Goal: Task Accomplishment & Management: Manage account settings

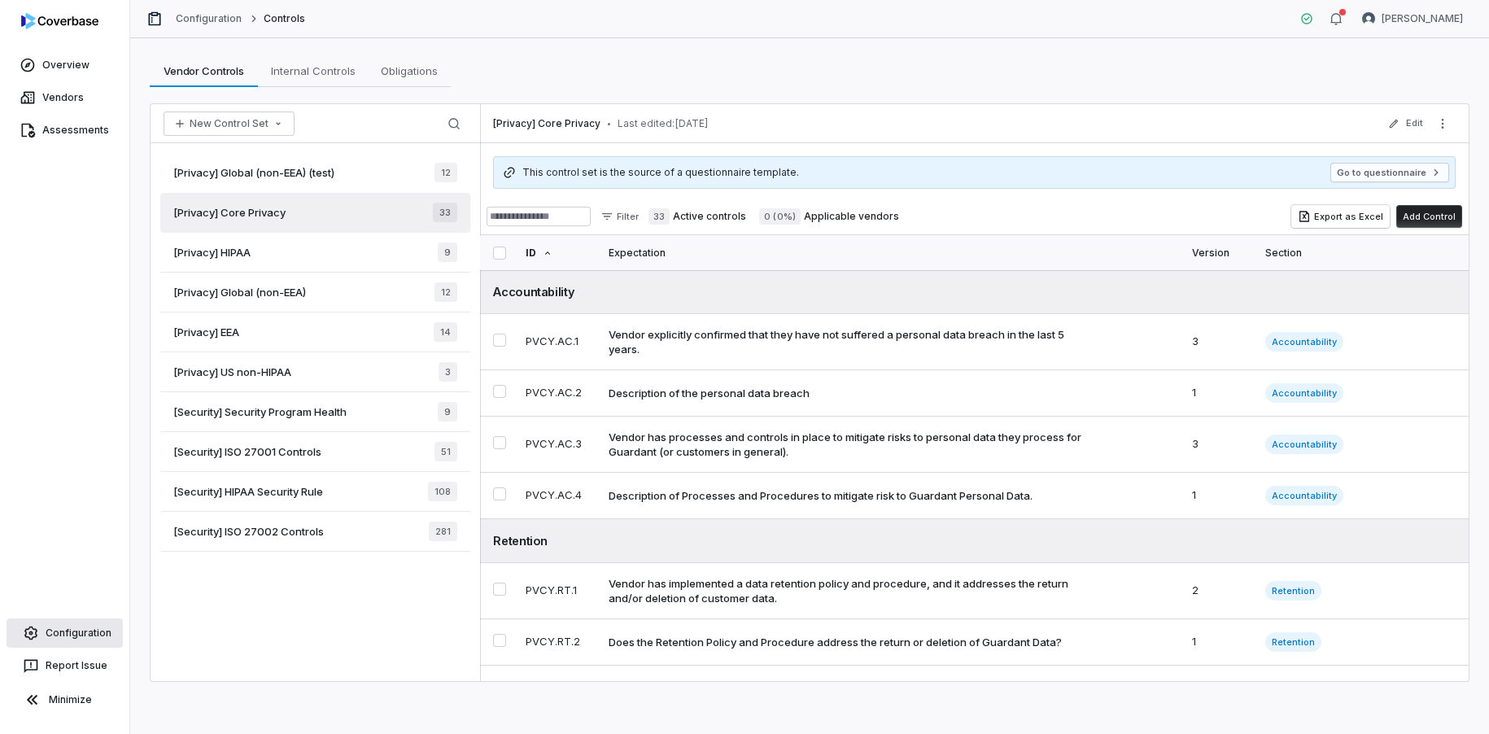
click at [73, 632] on span "Configuration" at bounding box center [79, 633] width 66 height 13
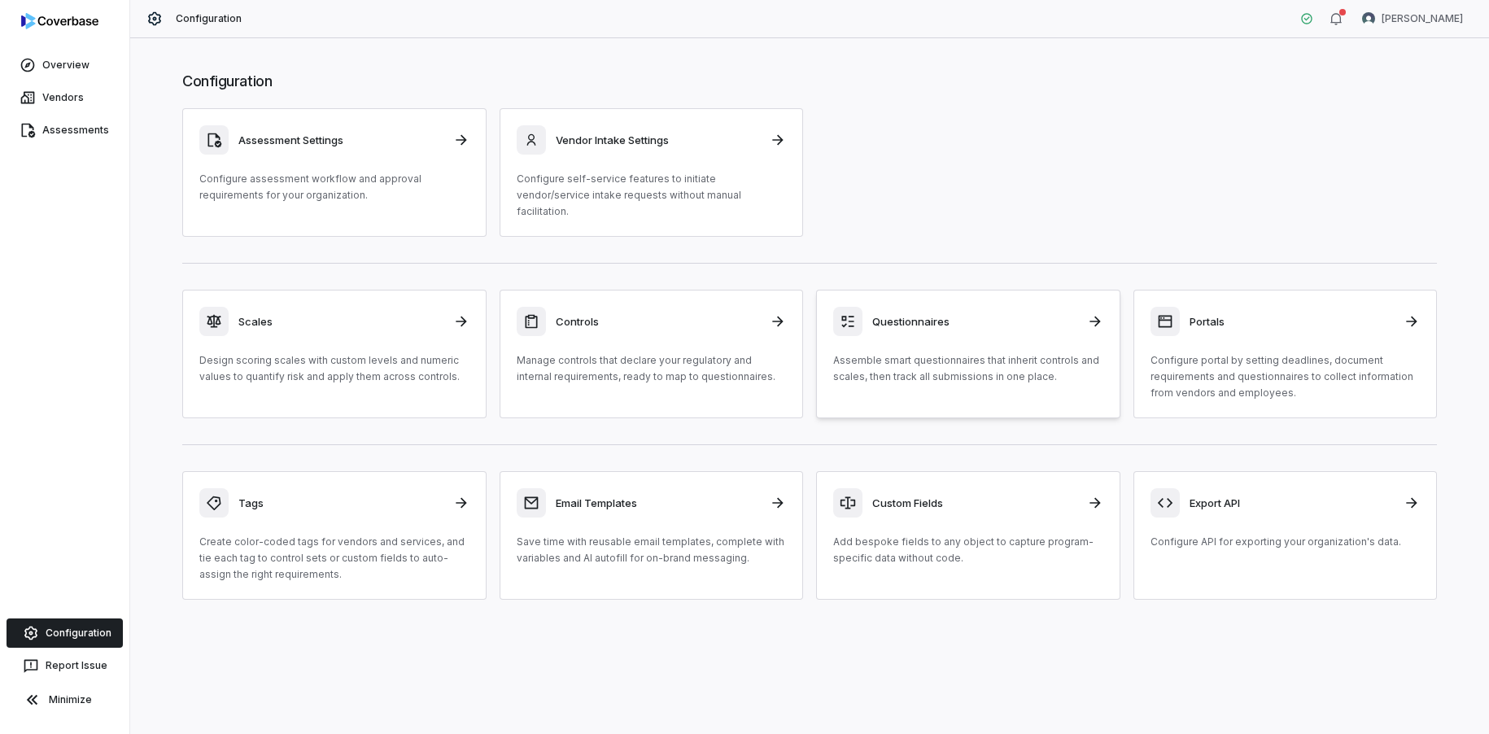
click at [933, 320] on div "Questionnaires Assemble smart questionnaires that inherit controls and scales, …" at bounding box center [968, 346] width 270 height 78
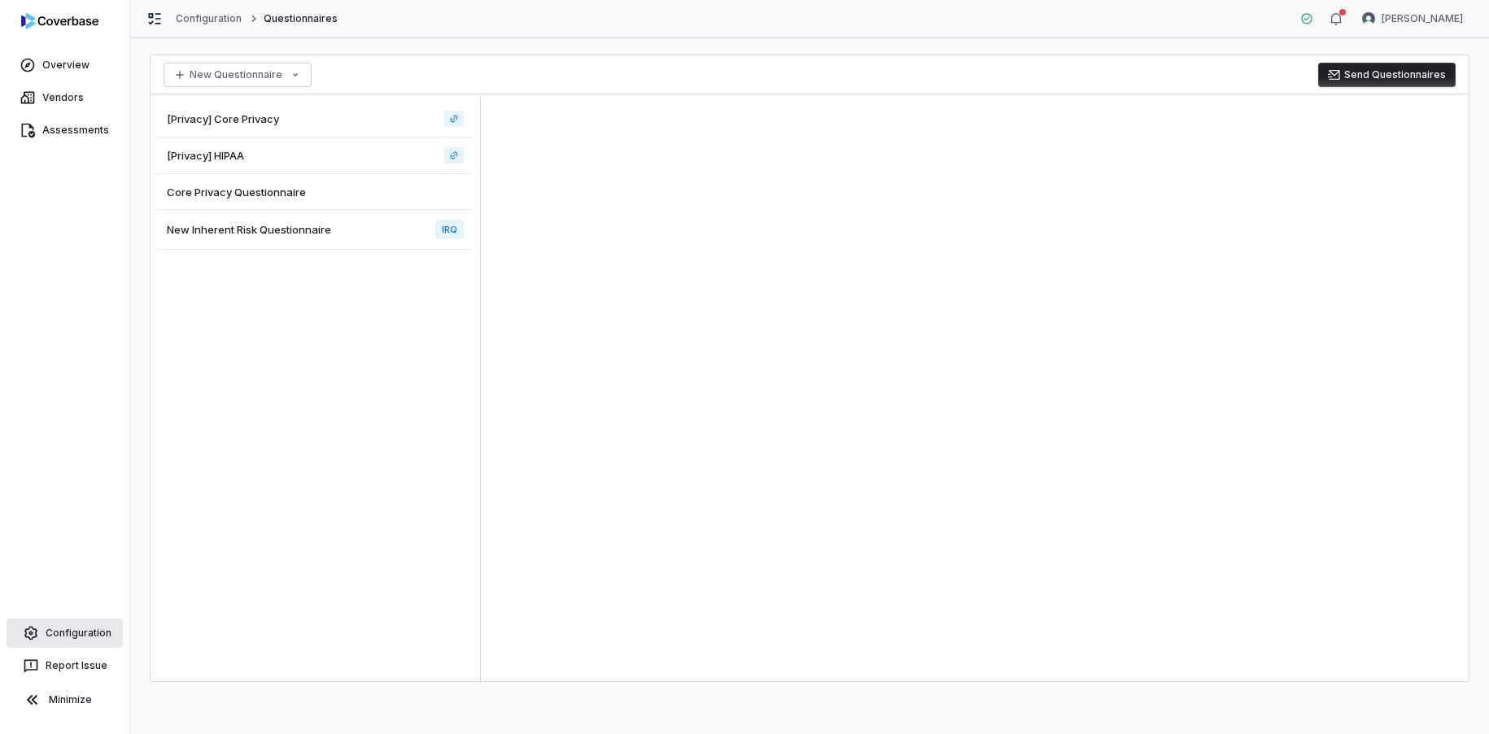
click at [93, 629] on span "Configuration" at bounding box center [79, 633] width 66 height 13
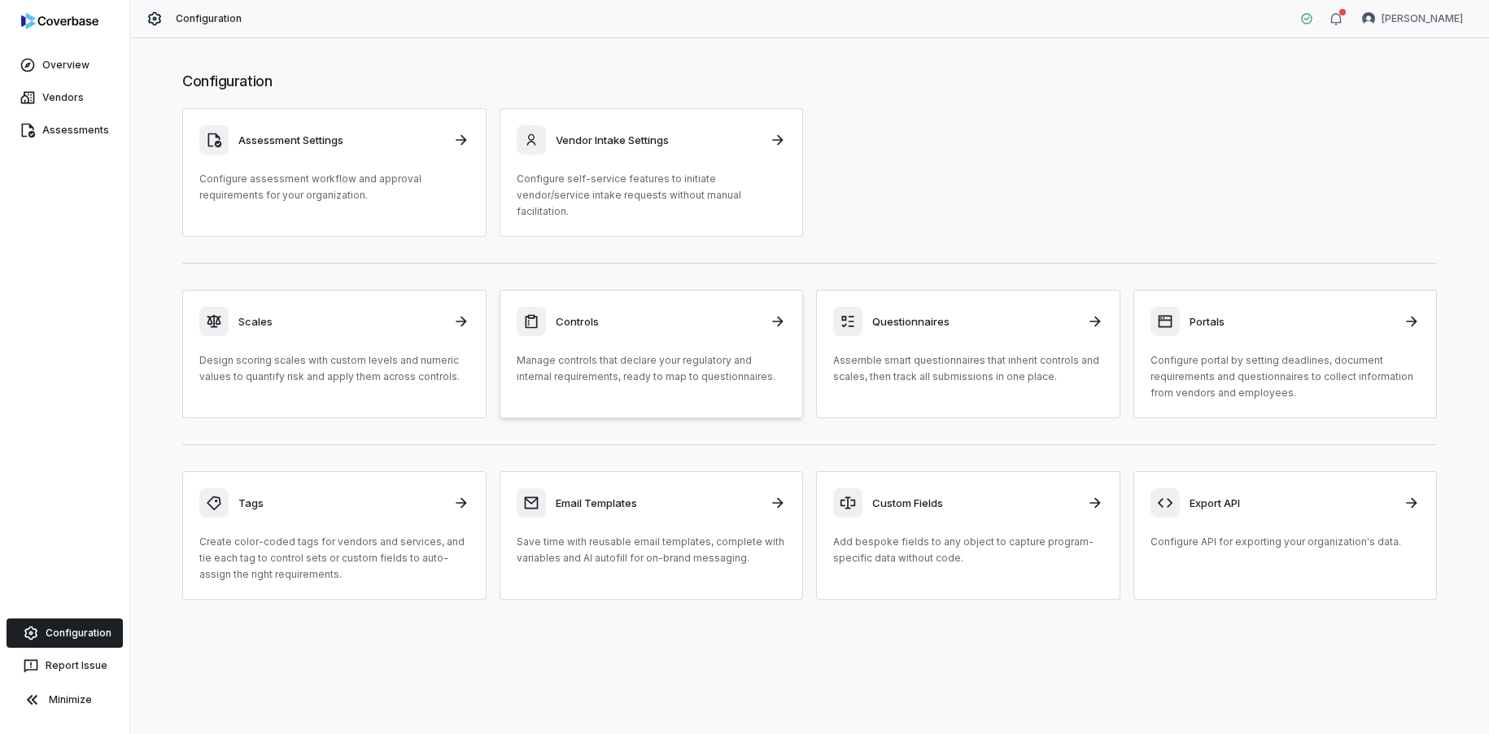
click at [744, 326] on div "Controls Manage controls that declare your regulatory and internal requirements…" at bounding box center [652, 346] width 270 height 78
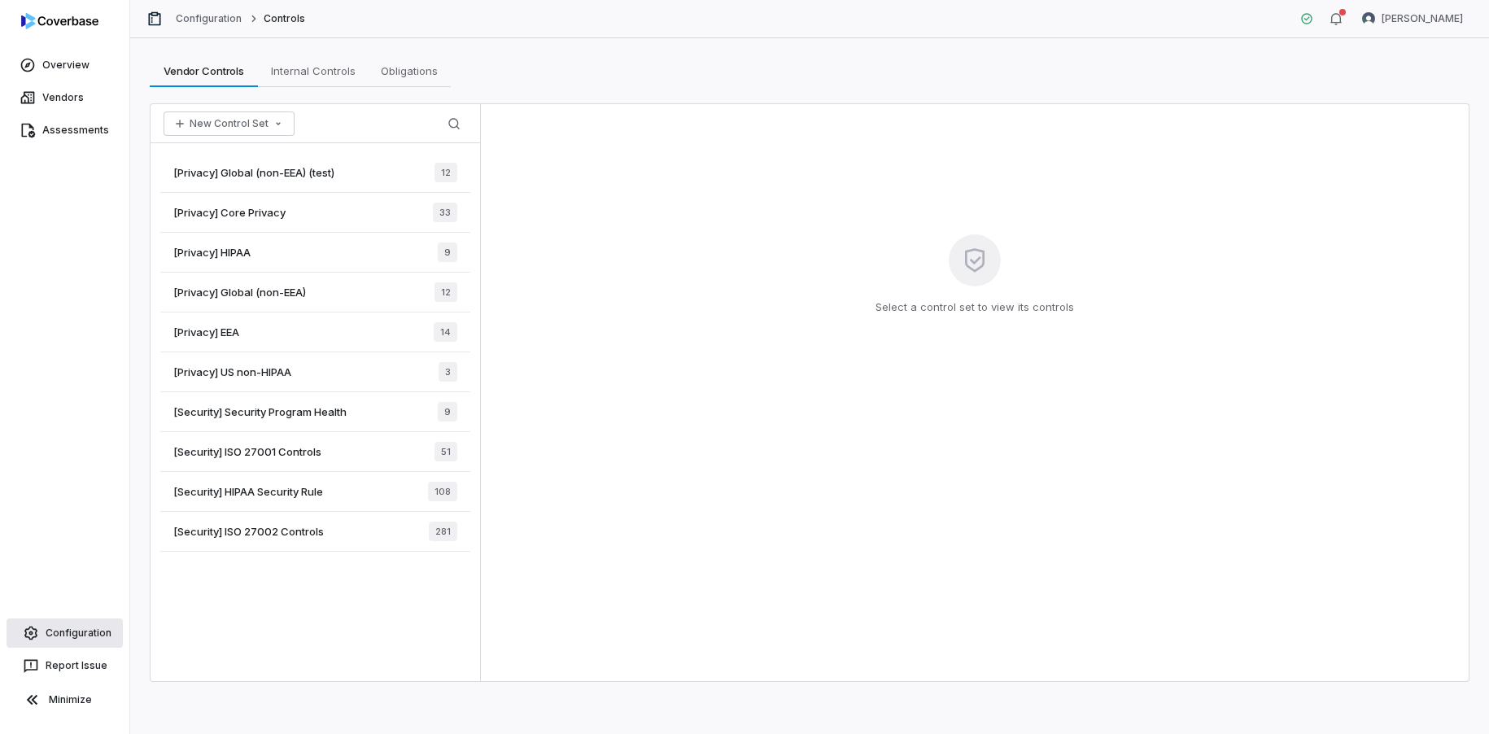
click at [92, 623] on link "Configuration" at bounding box center [65, 633] width 116 height 29
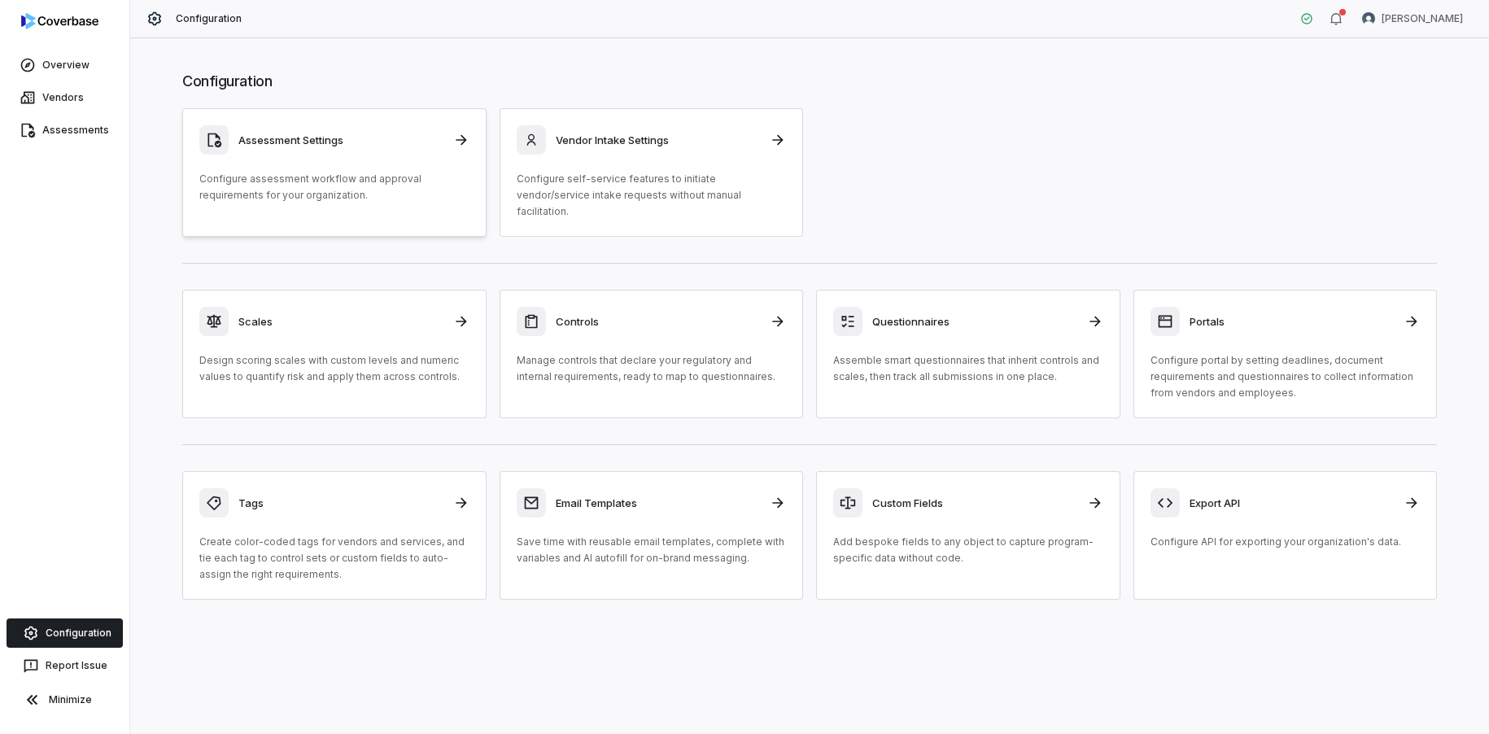
click at [334, 159] on div "Assessment Settings Configure assessment workflow and approval requirements for…" at bounding box center [334, 164] width 270 height 78
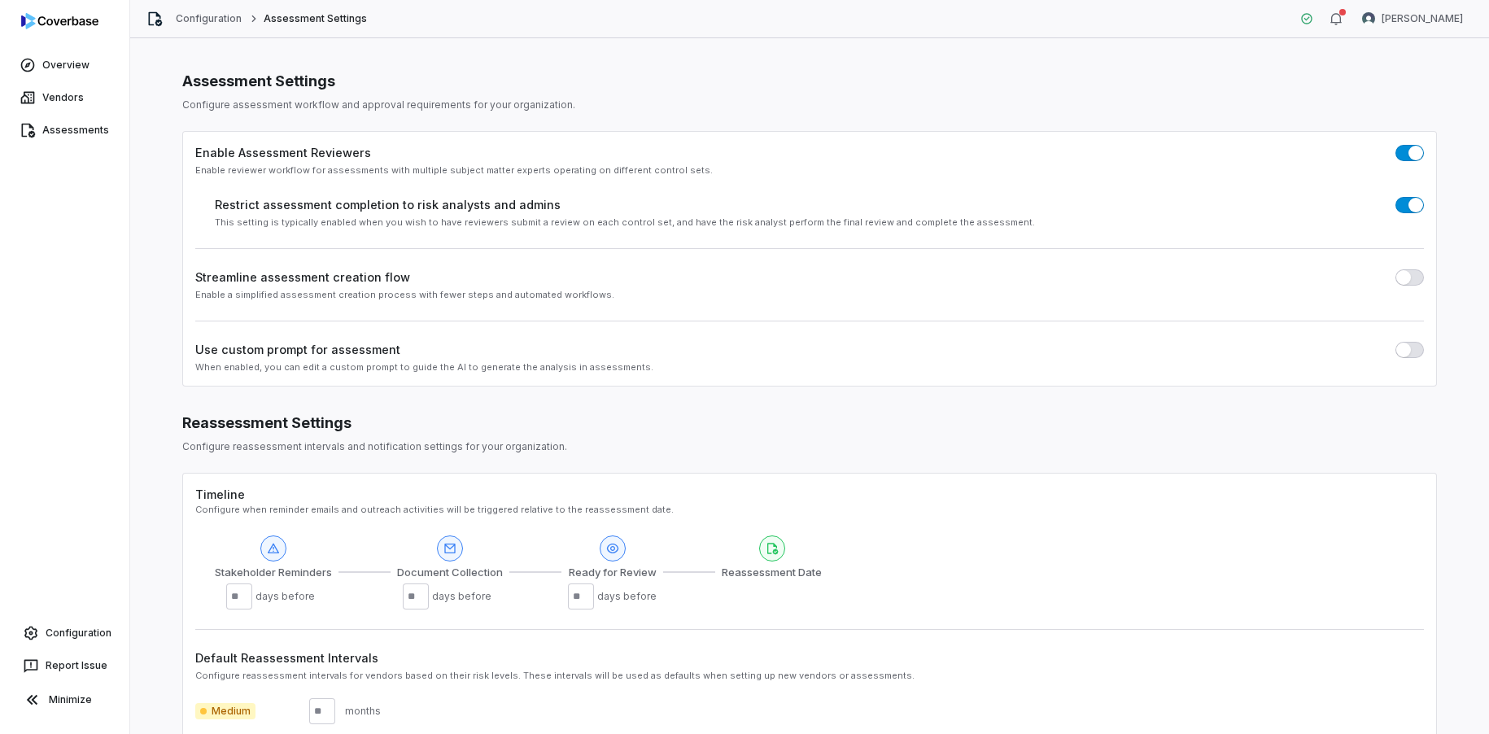
scroll to position [199, 0]
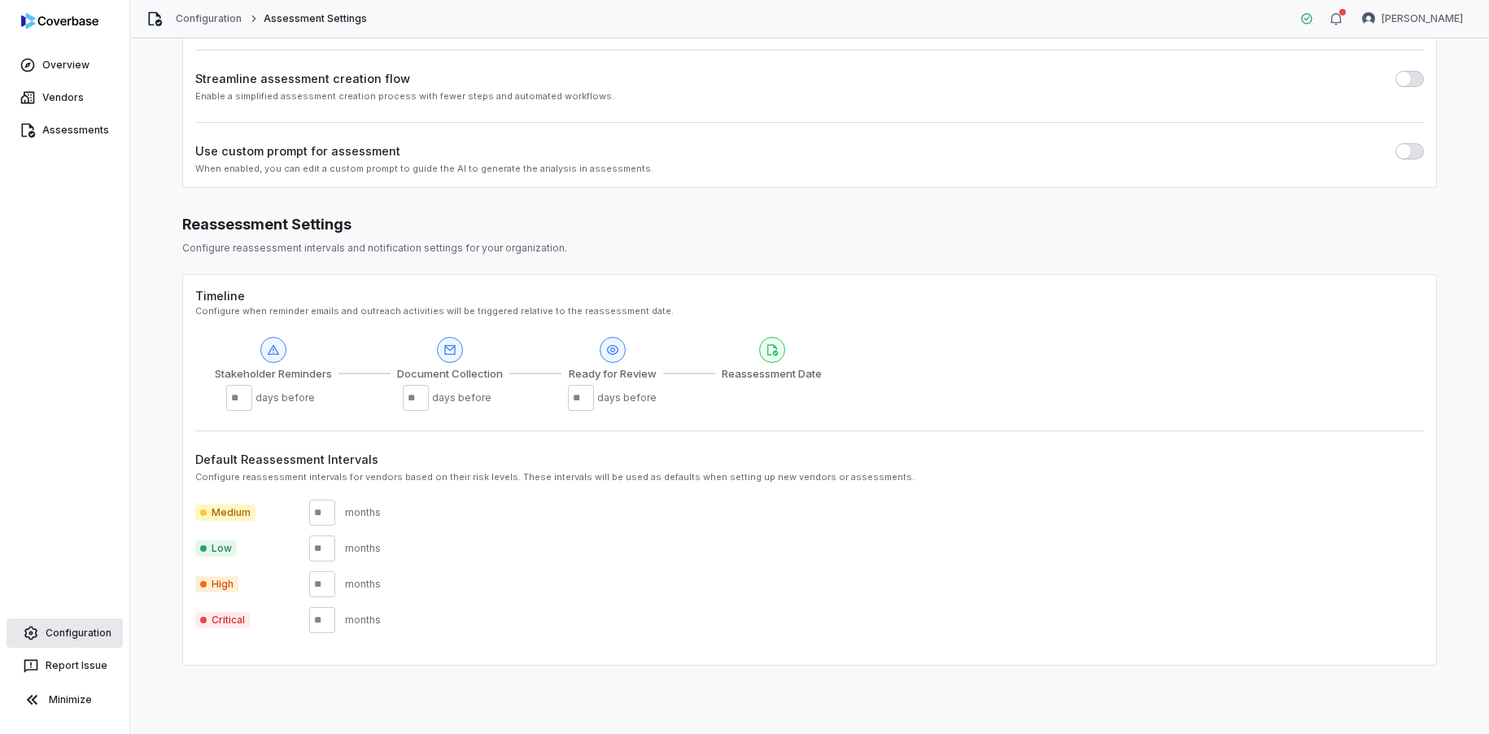
click at [60, 640] on link "Configuration" at bounding box center [65, 633] width 116 height 29
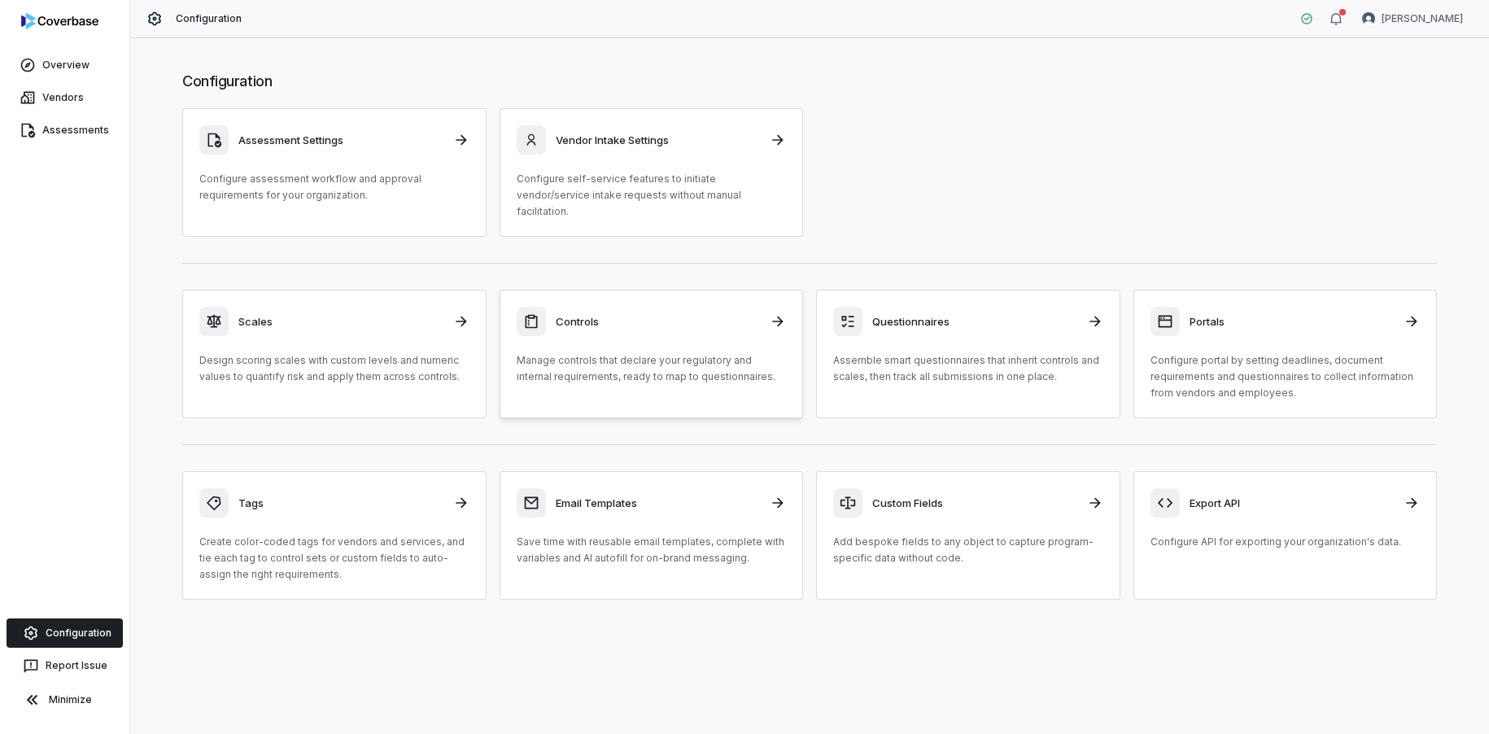
click at [742, 329] on div "Controls Manage controls that declare your regulatory and internal requirements…" at bounding box center [652, 346] width 270 height 78
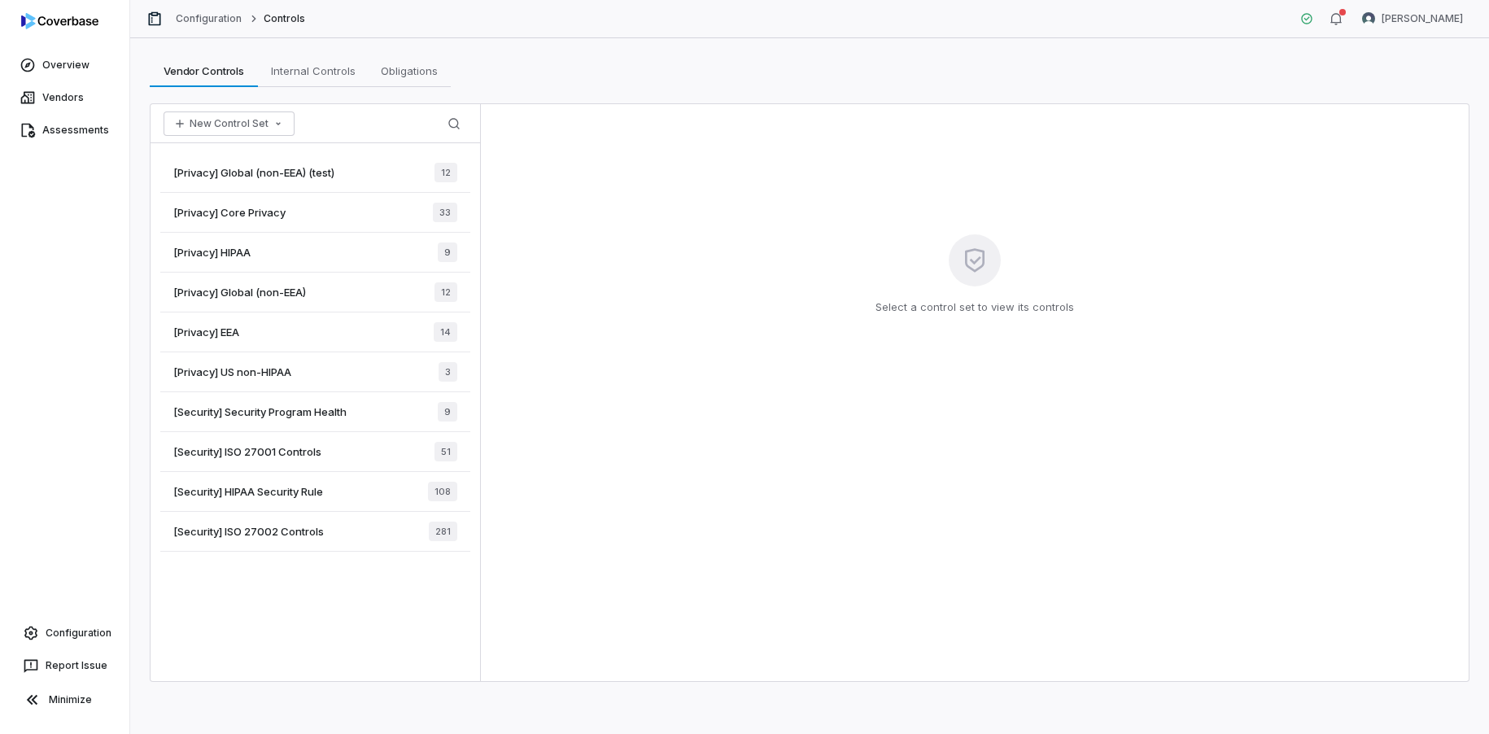
click at [354, 450] on div "[Security] ISO 27001 Controls 51" at bounding box center [315, 452] width 310 height 40
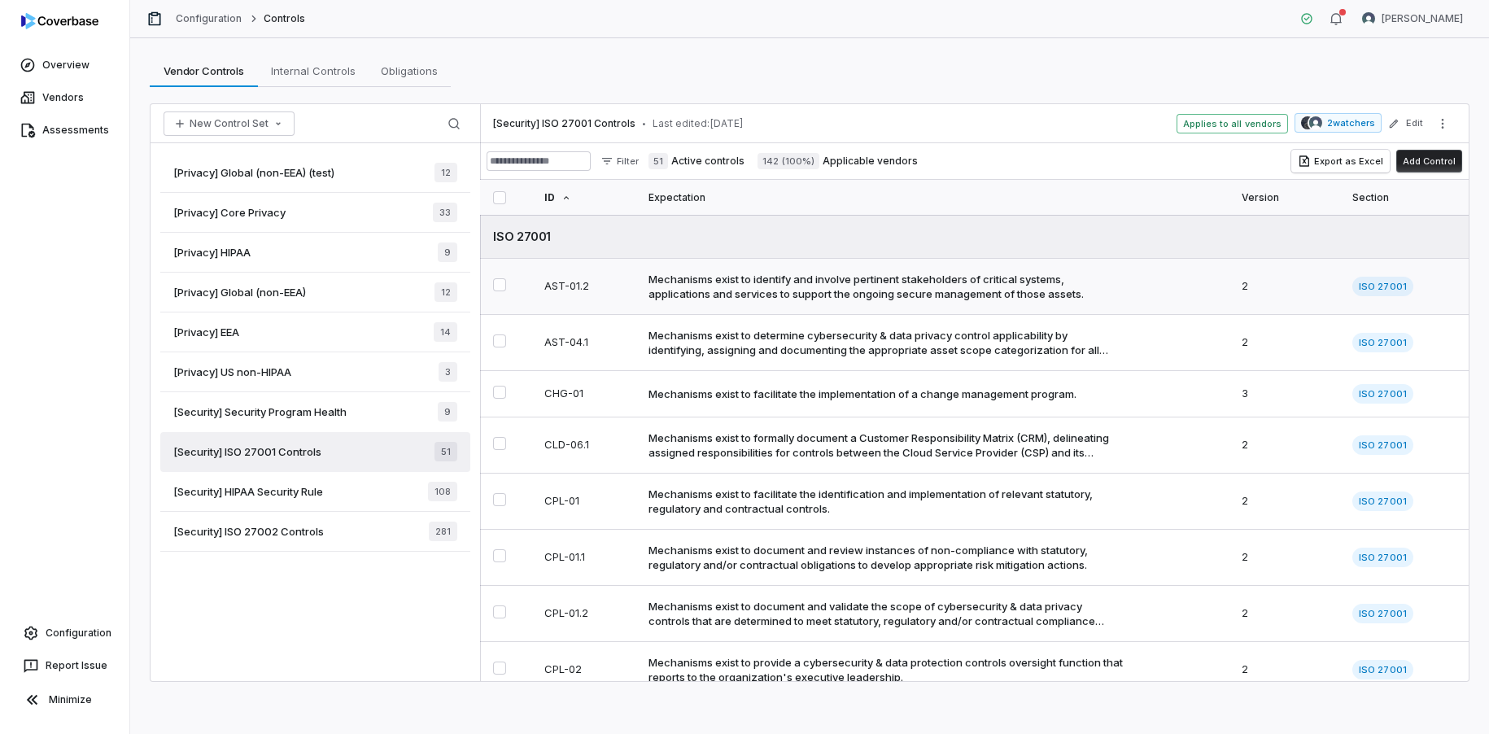
click at [923, 274] on div "Mechanisms exist to identify and involve pertinent stakeholders of critical sys…" at bounding box center [887, 286] width 476 height 29
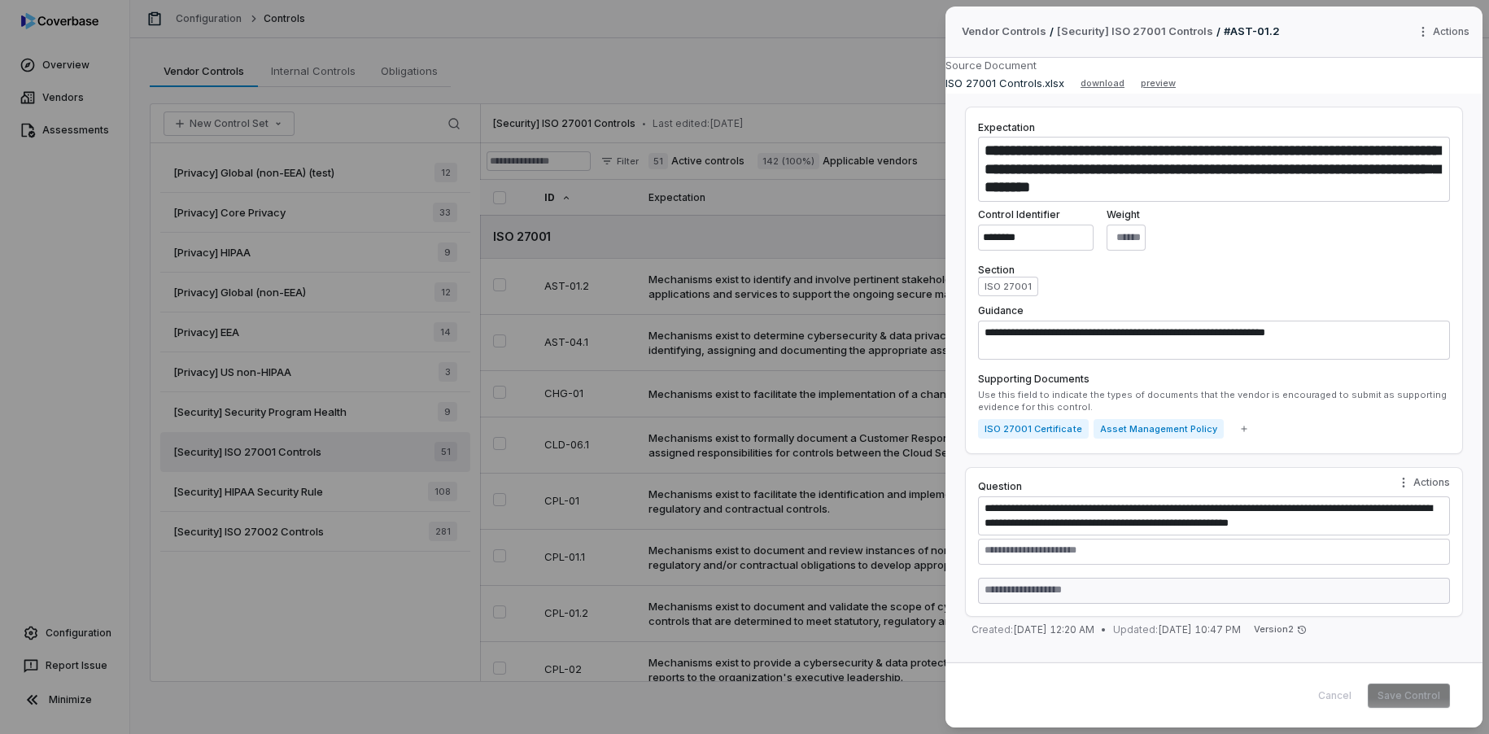
click at [819, 285] on div "**********" at bounding box center [744, 367] width 1489 height 734
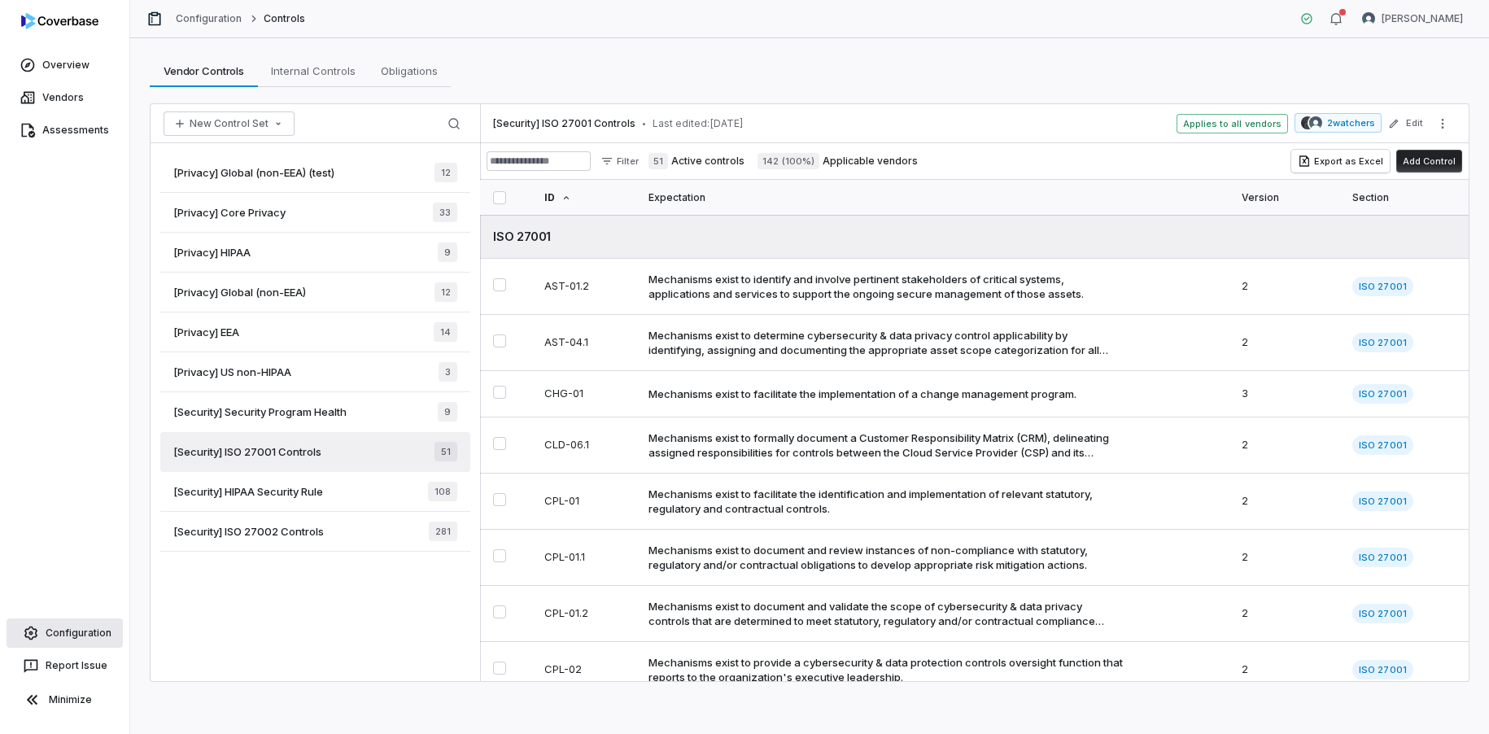
click at [87, 625] on link "Configuration" at bounding box center [65, 633] width 116 height 29
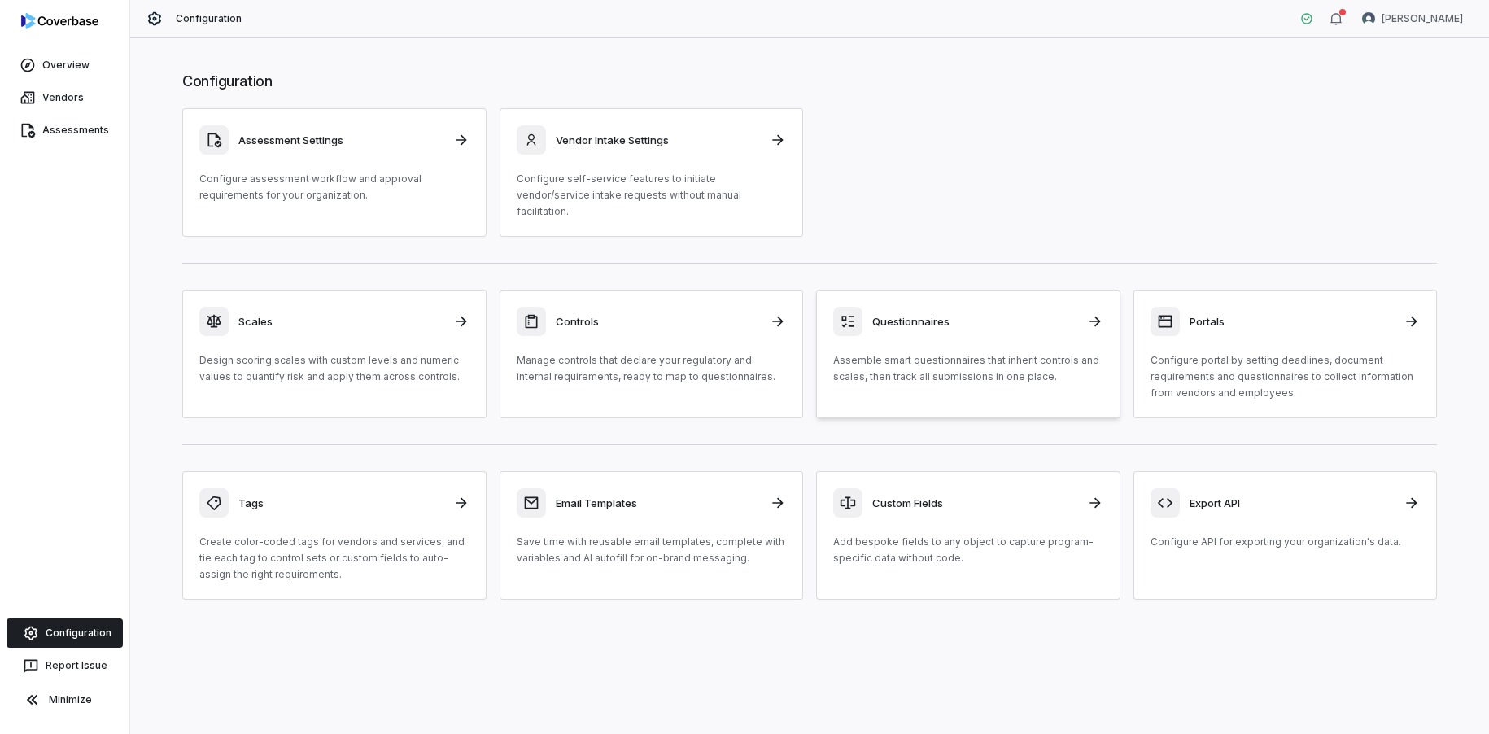
click at [961, 354] on p "Assemble smart questionnaires that inherit controls and scales, then track all …" at bounding box center [968, 368] width 270 height 33
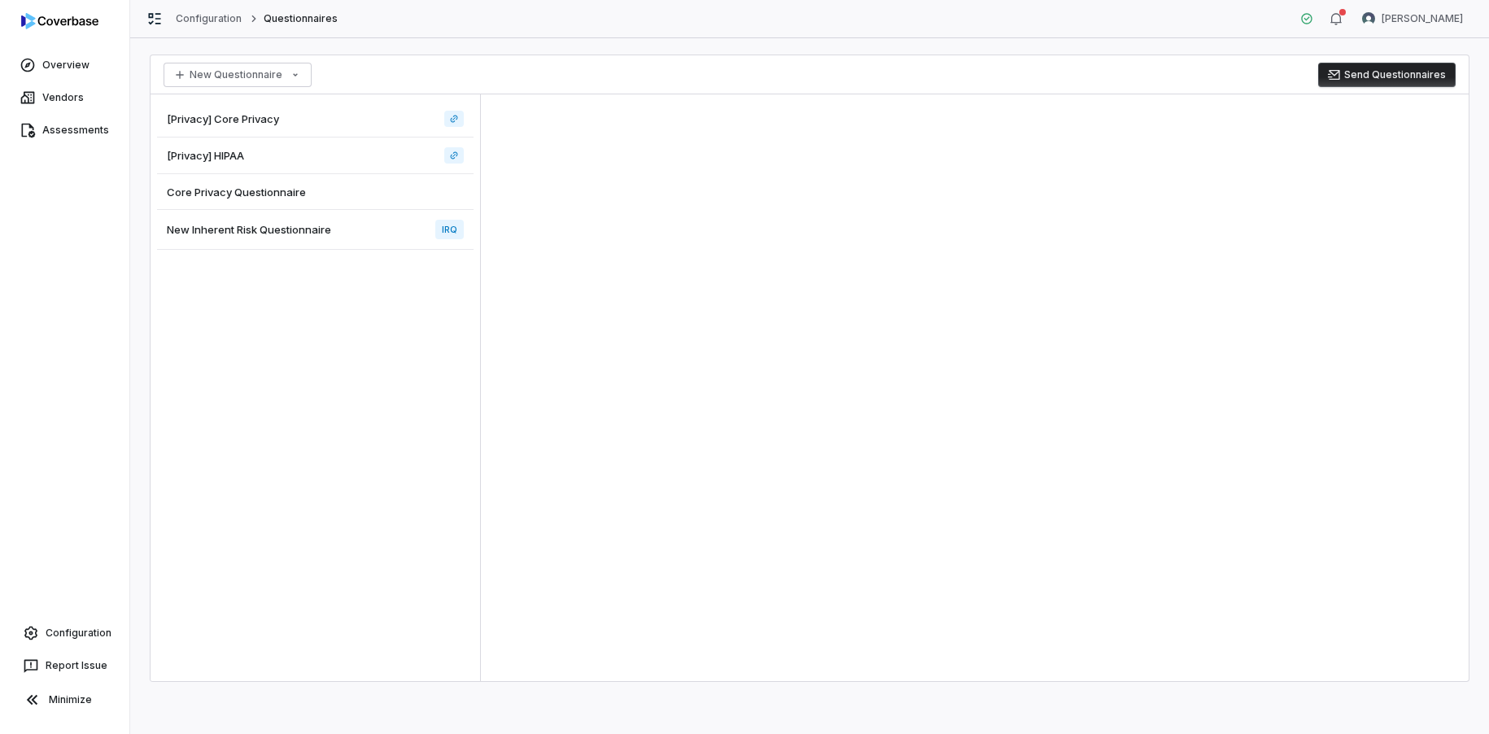
click at [380, 190] on div "Core Privacy Questionnaire" at bounding box center [315, 192] width 317 height 36
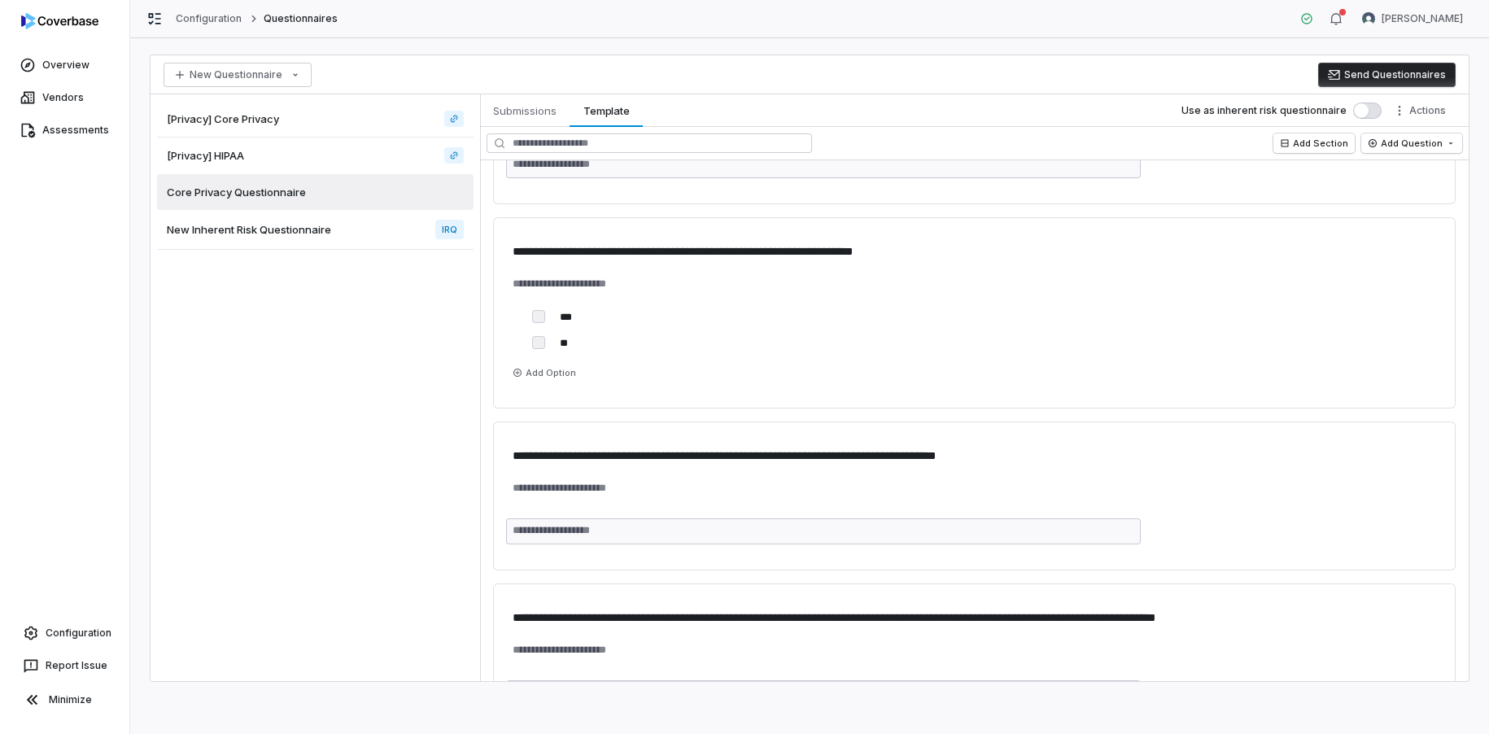
scroll to position [457, 0]
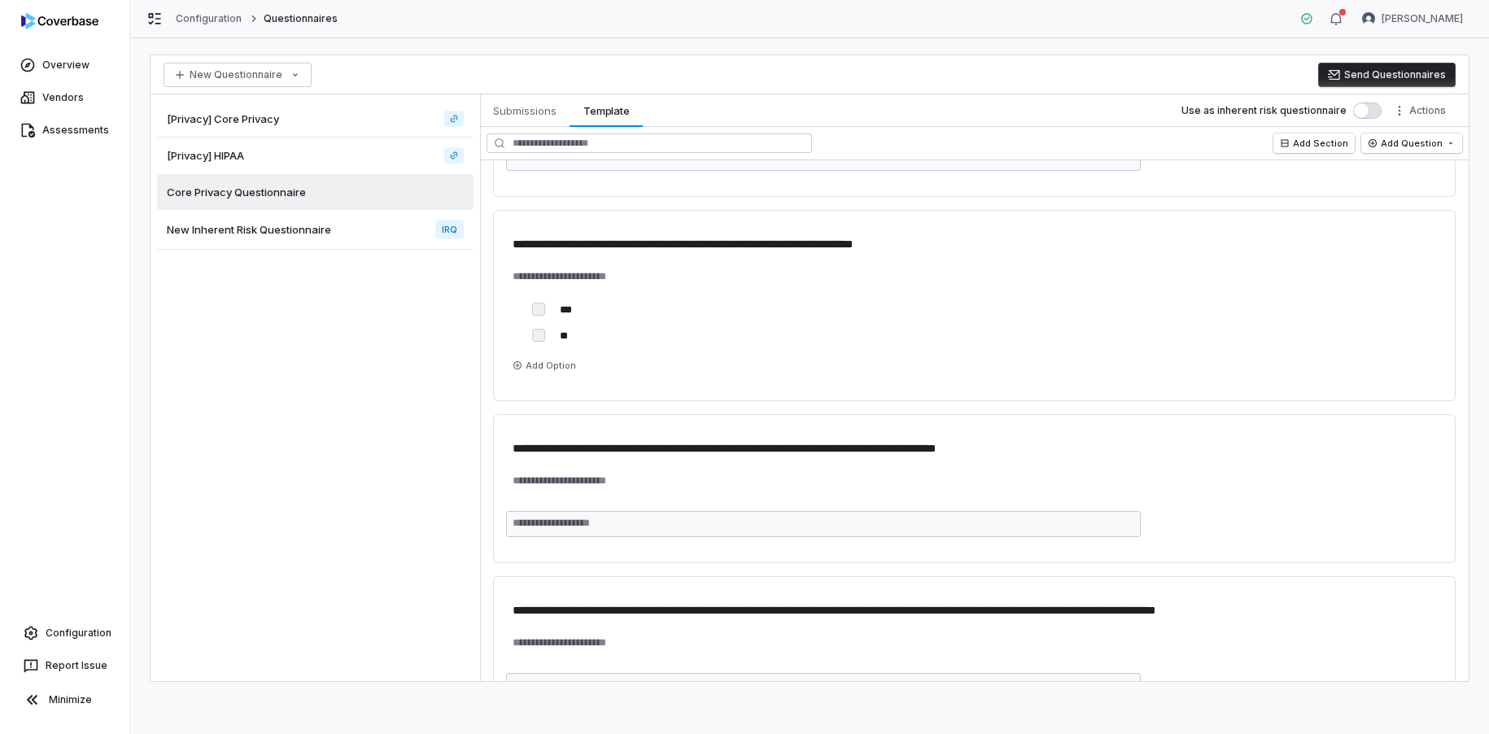
click at [345, 114] on div "[Privacy] Core Privacy" at bounding box center [315, 119] width 317 height 37
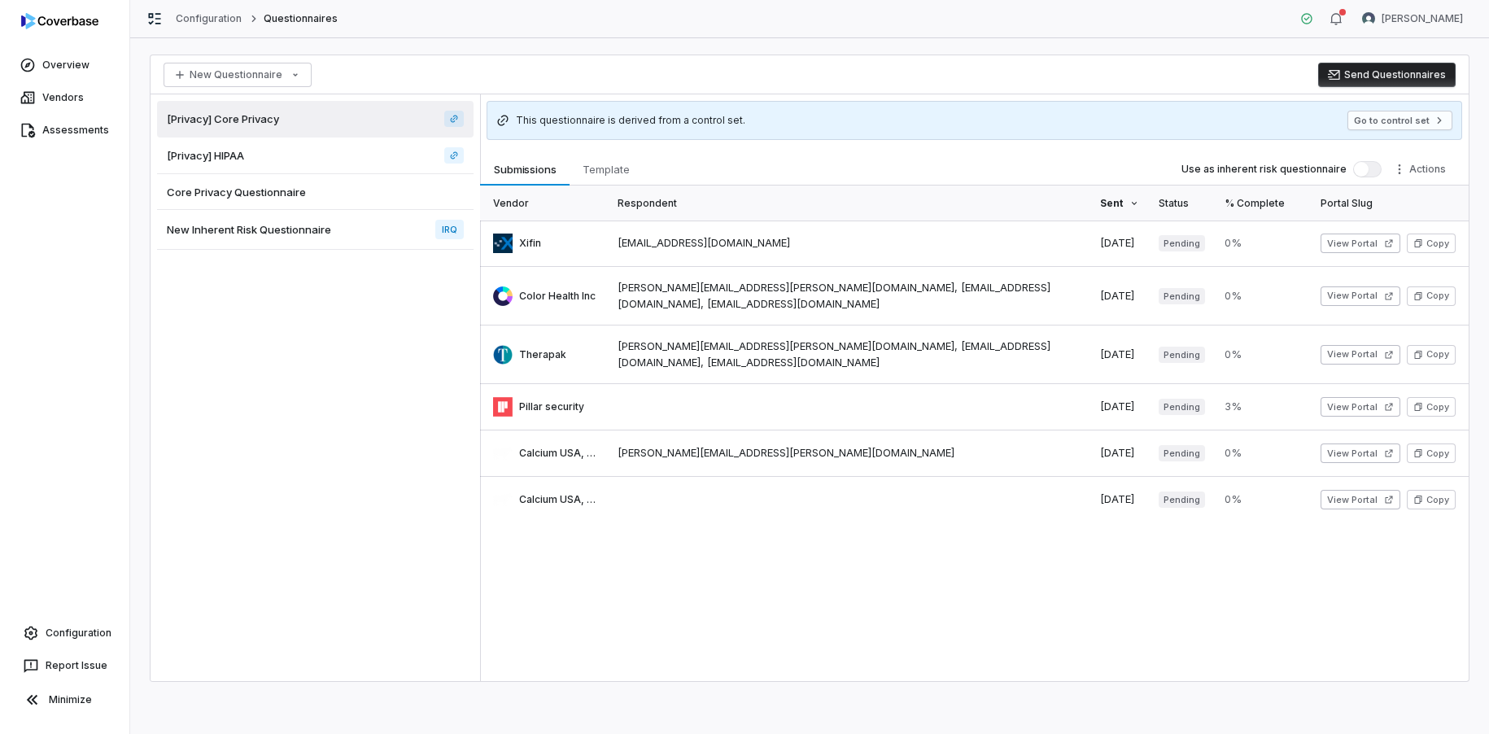
click at [372, 191] on div "Core Privacy Questionnaire" at bounding box center [315, 192] width 317 height 36
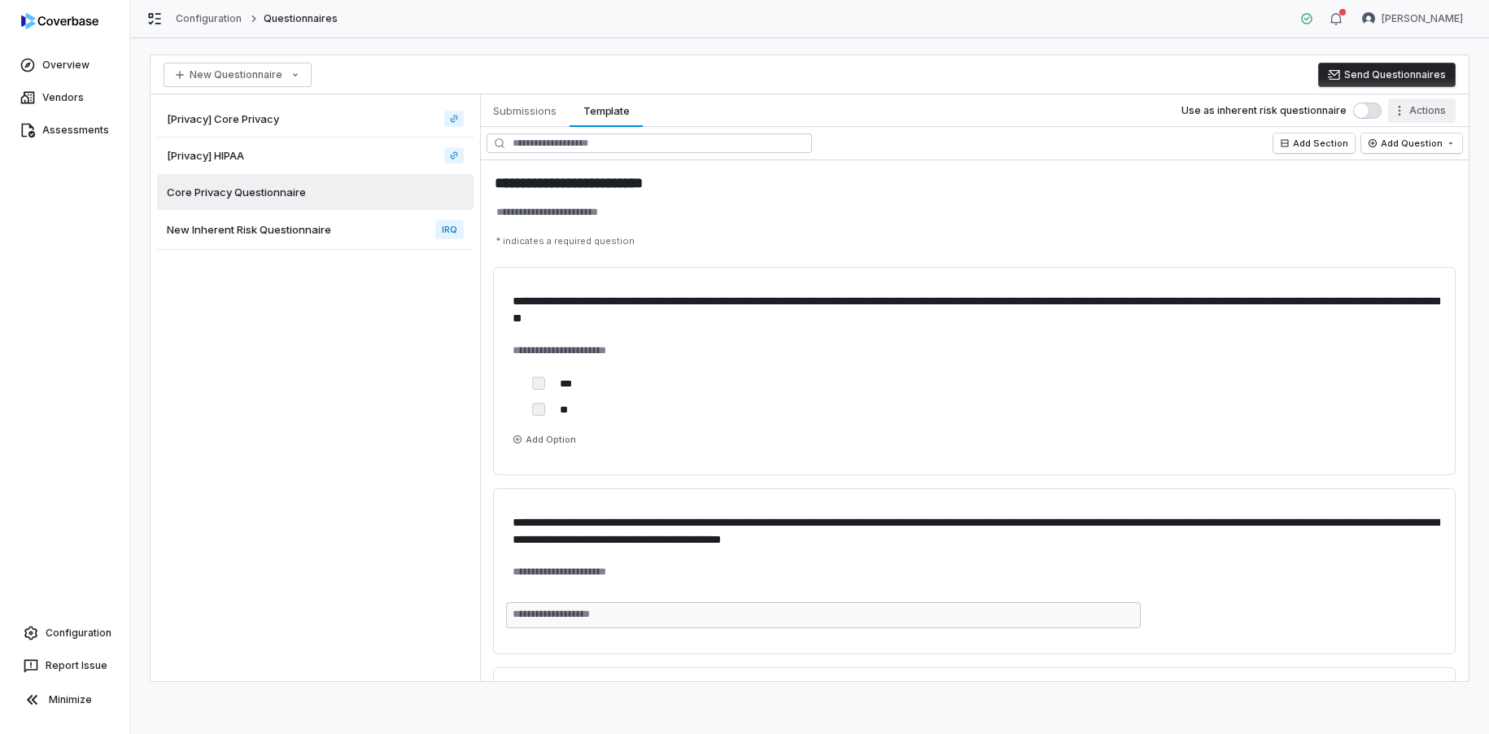
click at [1403, 111] on html "**********" at bounding box center [744, 367] width 1489 height 734
click at [1361, 278] on div "Delete Template" at bounding box center [1360, 277] width 181 height 26
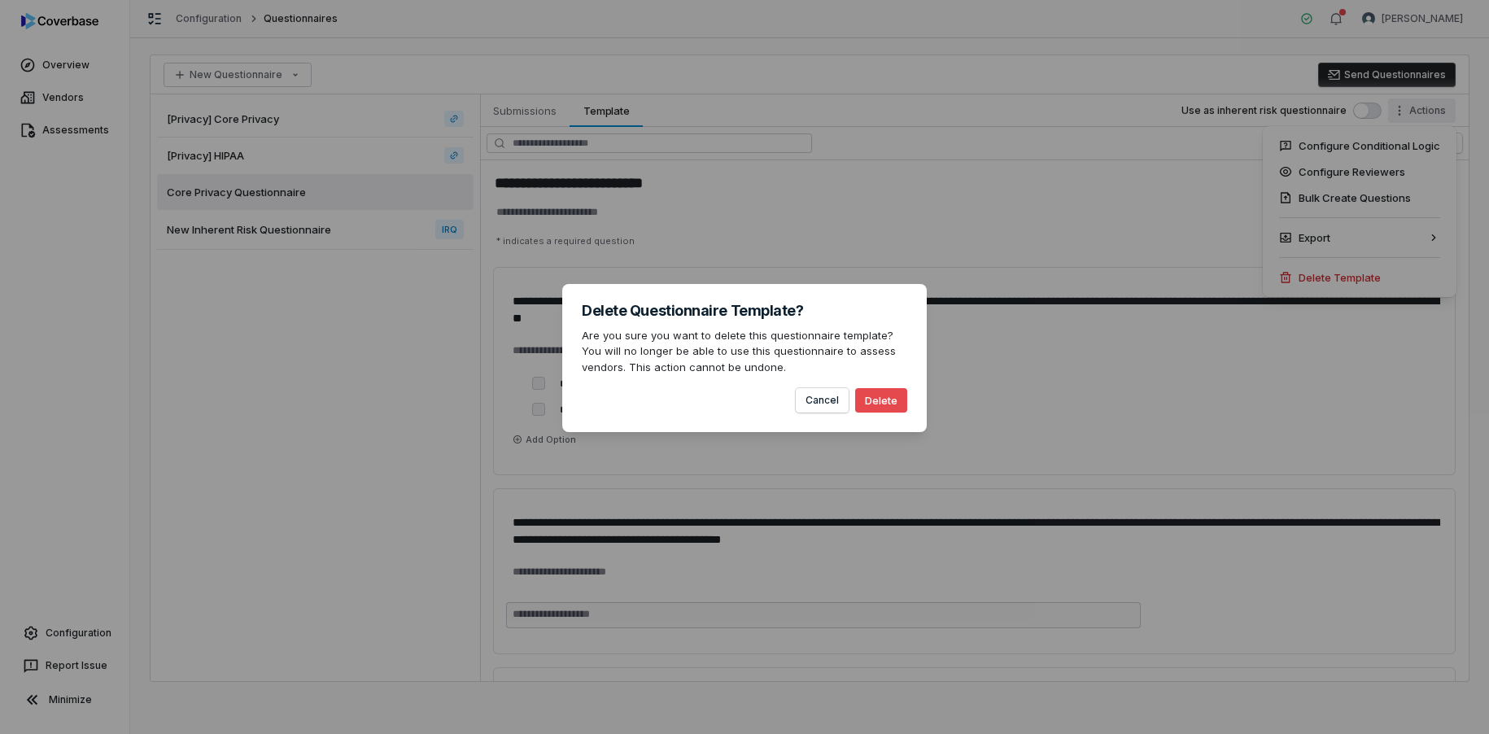
click at [892, 404] on button "Delete" at bounding box center [881, 400] width 52 height 24
type textarea "*"
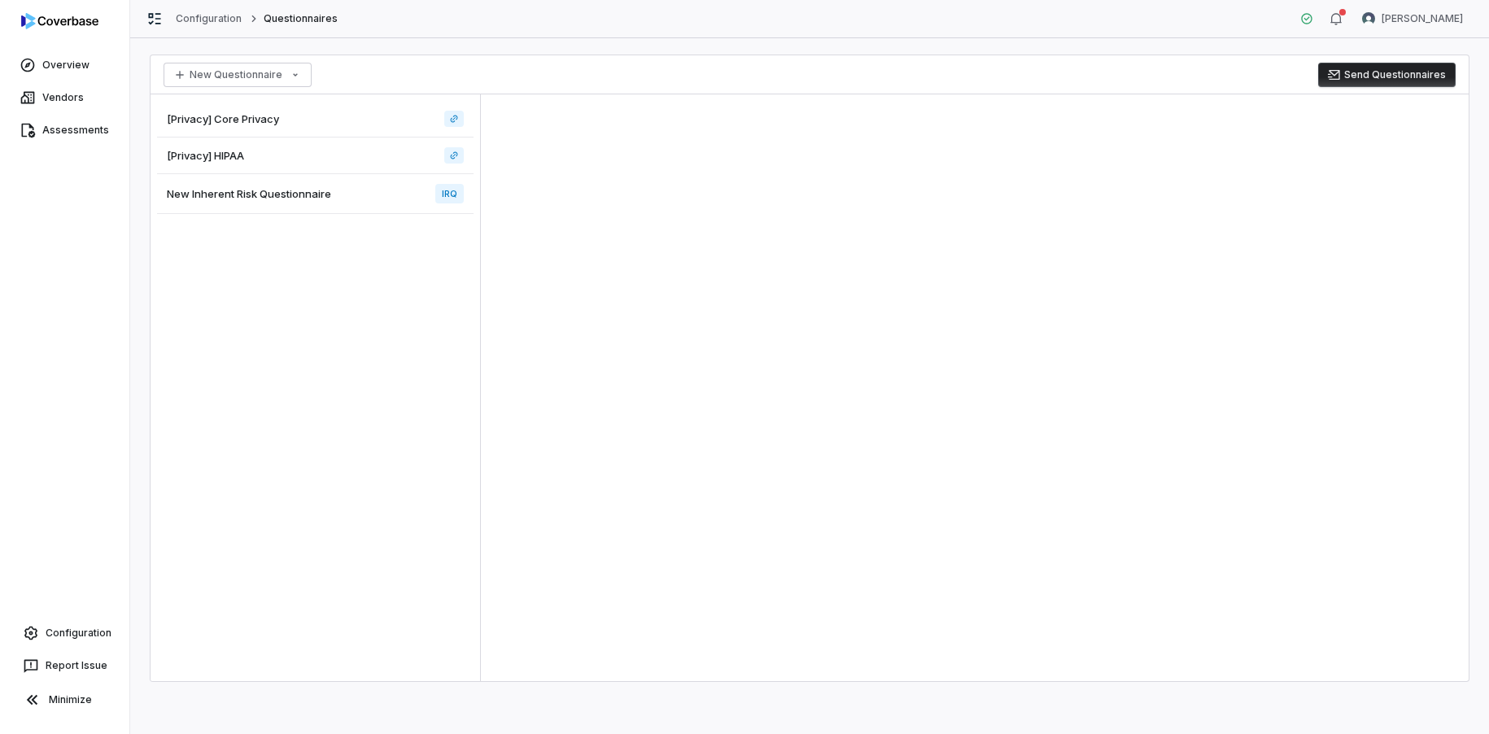
click at [332, 117] on div "[Privacy] Core Privacy" at bounding box center [315, 119] width 317 height 37
